Goal: Task Accomplishment & Management: Use online tool/utility

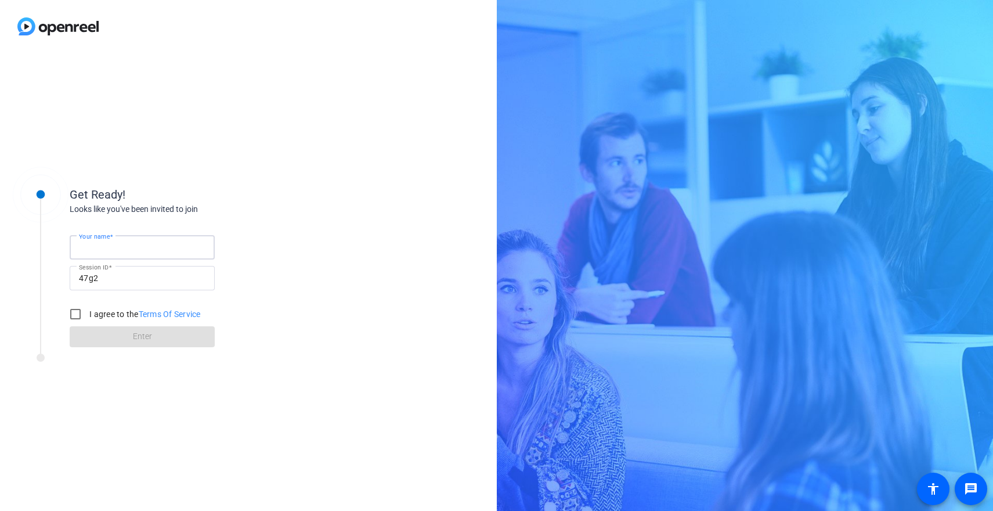
click at [151, 251] on input "Your name" at bounding box center [142, 247] width 126 height 14
type input "[PERSON_NAME]"
click at [75, 314] on input "I agree to the Terms Of Service" at bounding box center [75, 313] width 23 height 23
checkbox input "true"
click at [158, 336] on span at bounding box center [142, 337] width 145 height 28
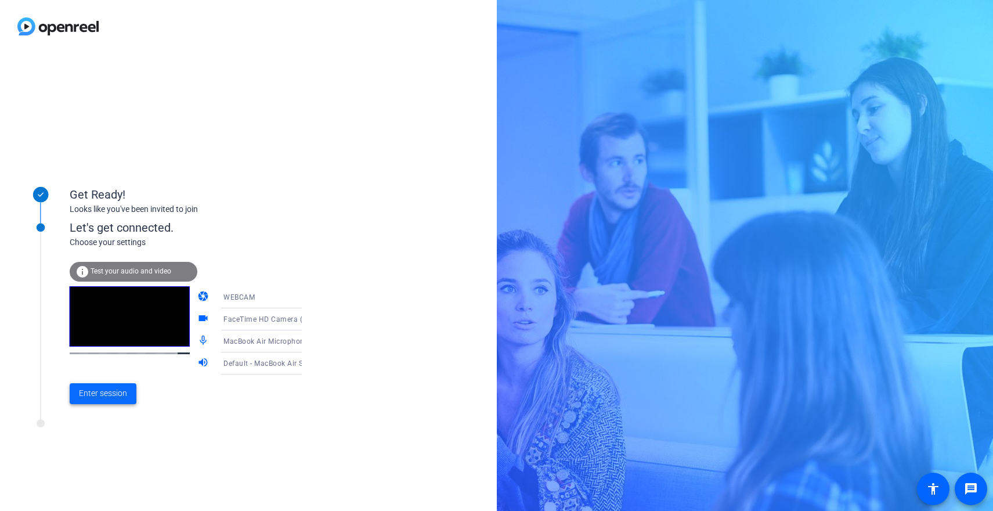
click at [114, 397] on span "Enter session" at bounding box center [103, 393] width 48 height 12
